Goal: Task Accomplishment & Management: Complete application form

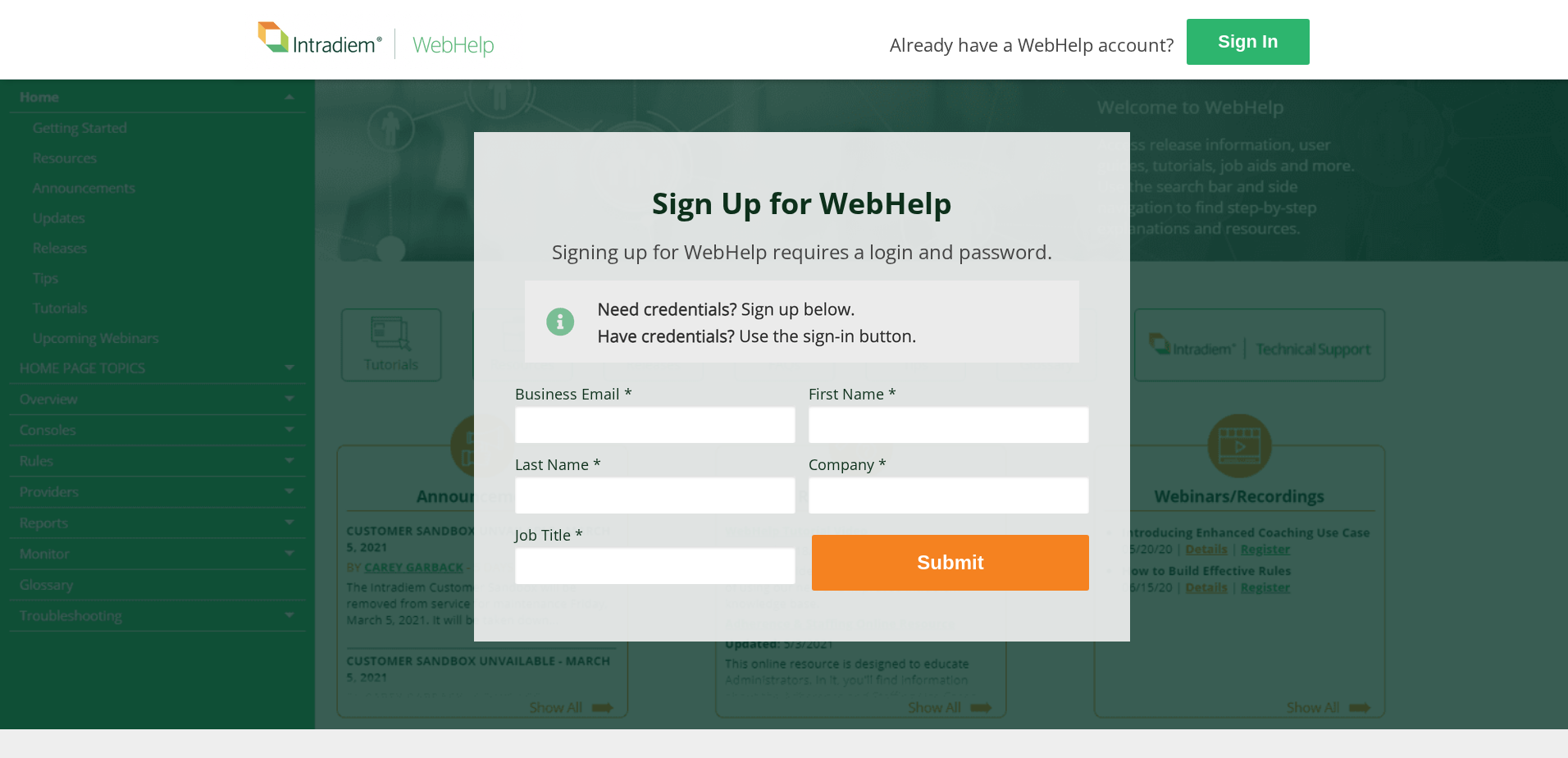
click at [673, 434] on input "Business Email *" at bounding box center [655, 424] width 280 height 38
type input "[EMAIL_ADDRESS][PERSON_NAME][DOMAIN_NAME]"
type input "Geizon"
type input "[PERSON_NAME]"
click at [916, 499] on input "Company *" at bounding box center [948, 494] width 280 height 38
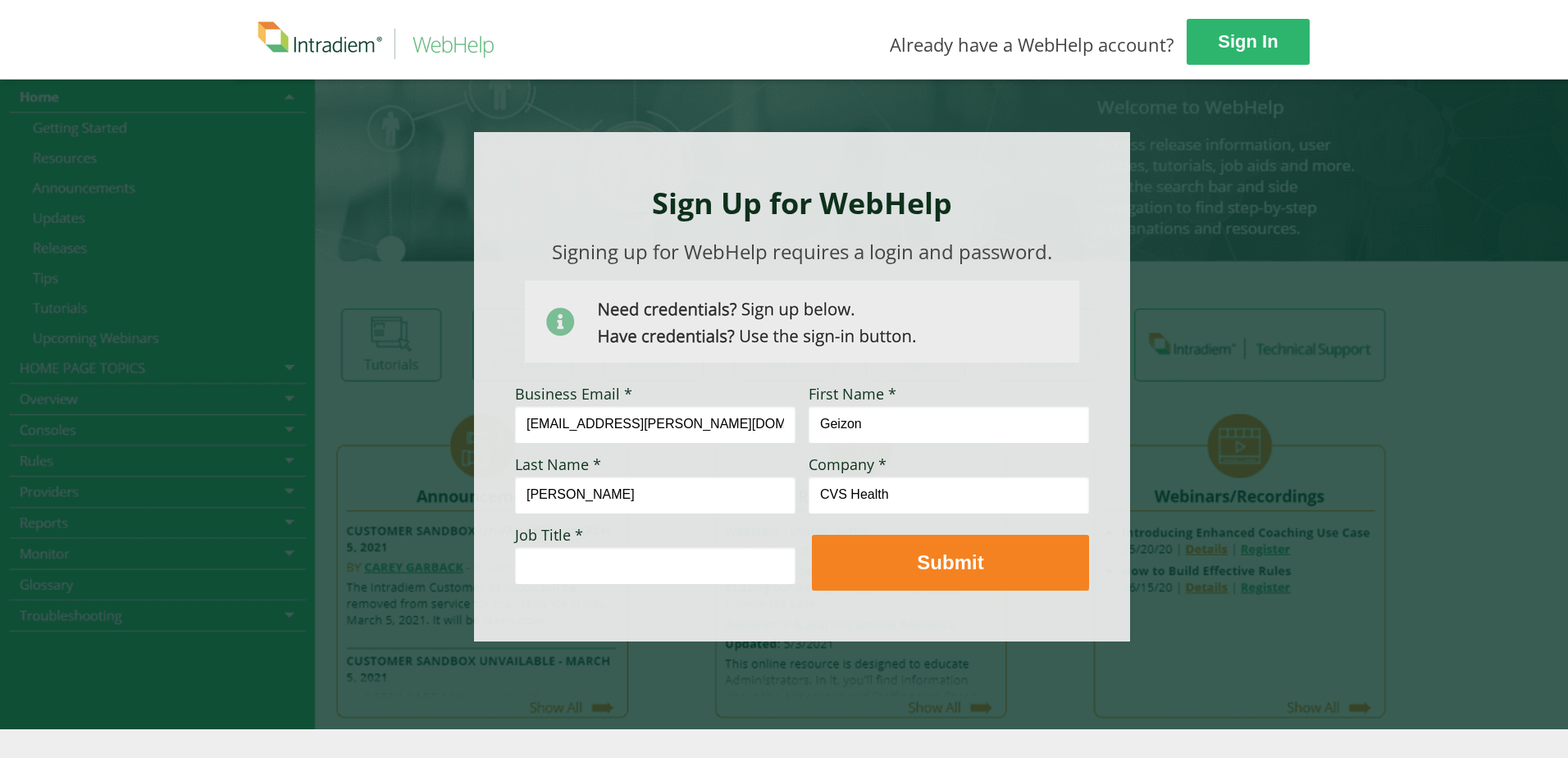
type input "CVS Health"
click at [561, 559] on input "Job Title *" at bounding box center [655, 565] width 280 height 38
type input "Analyst, Workforce Management"
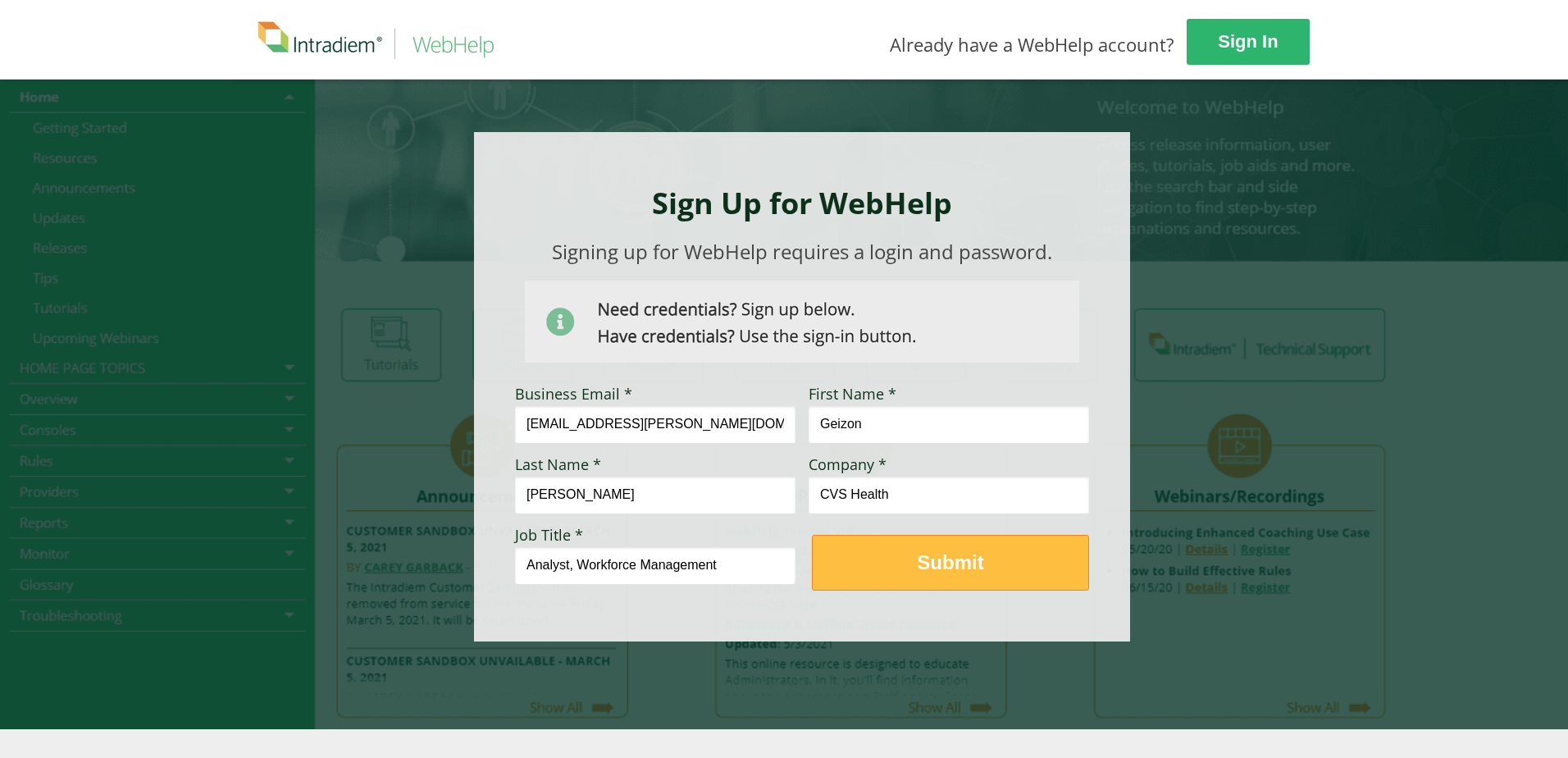
click at [962, 578] on button "Submit" at bounding box center [951, 562] width 278 height 55
